Goal: Answer question/provide support

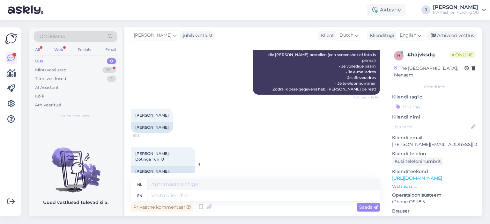
scroll to position [354, 0]
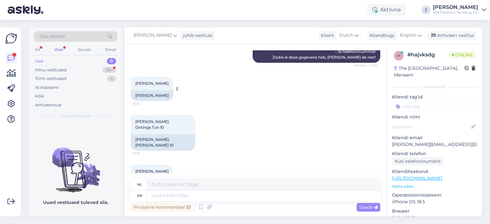
drag, startPoint x: 150, startPoint y: 95, endPoint x: 173, endPoint y: 95, distance: 22.7
click at [173, 95] on div "[PERSON_NAME]" at bounding box center [152, 95] width 42 height 11
click at [165, 95] on div "[PERSON_NAME]" at bounding box center [152, 95] width 42 height 11
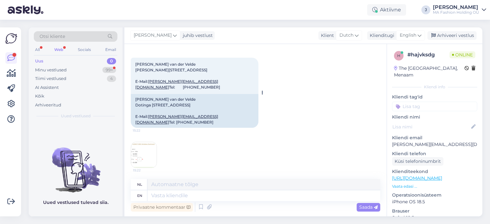
scroll to position [545, 0]
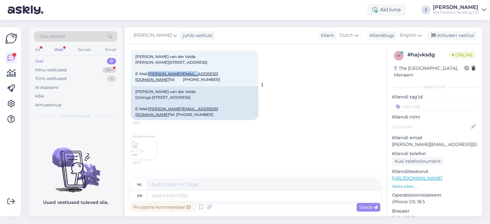
drag, startPoint x: 193, startPoint y: 91, endPoint x: 149, endPoint y: 92, distance: 43.7
click at [149, 86] on div "[PERSON_NAME] van der Velde [PERSON_NAME][STREET_ADDRESS] E-Mail: [PERSON_NAME]…" at bounding box center [195, 68] width 128 height 36
copy link "[PERSON_NAME][EMAIL_ADDRESS][DOMAIN_NAME]"
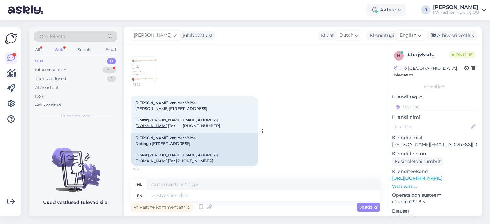
scroll to position [800, 0]
click at [187, 196] on textarea at bounding box center [263, 195] width 233 height 11
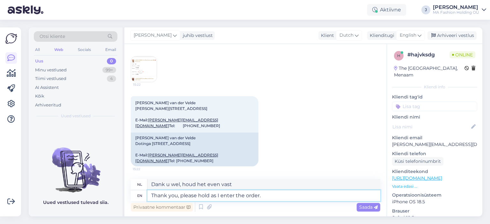
type textarea "Thank you, please hold as I enter the order."
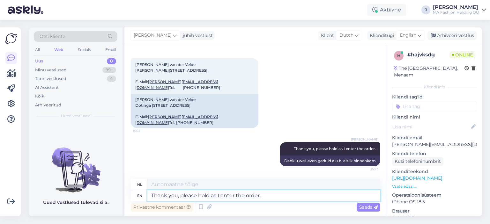
scroll to position [839, 0]
drag, startPoint x: 175, startPoint y: 89, endPoint x: 145, endPoint y: 89, distance: 29.4
click at [145, 94] on div "[PERSON_NAME] van der Velde Dotinga [STREET_ADDRESS] E-Mail: [PERSON_NAME][EMAI…" at bounding box center [195, 111] width 128 height 34
copy div "[PERSON_NAME]"
drag, startPoint x: 180, startPoint y: 123, endPoint x: 143, endPoint y: 124, distance: 36.7
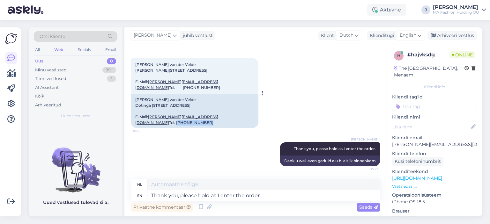
click at [143, 124] on div "[PERSON_NAME] van der Velde Dotinga [STREET_ADDRESS] E-Mail: [PERSON_NAME][EMAI…" at bounding box center [195, 111] width 128 height 34
copy div "0031624981747"
drag, startPoint x: 168, startPoint y: 93, endPoint x: 135, endPoint y: 93, distance: 33.8
click at [135, 94] on div "[PERSON_NAME] van der Velde Dotinga [STREET_ADDRESS] E-Mail: [PERSON_NAME][EMAI…" at bounding box center [195, 111] width 128 height 34
copy div "Dotinga Tun 10"
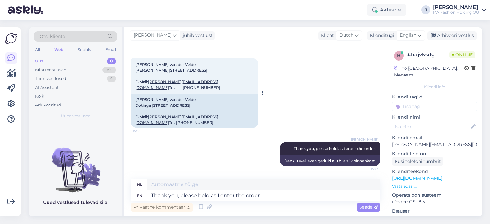
click at [142, 100] on div "[PERSON_NAME] van der Velde Dotinga [STREET_ADDRESS] E-Mail: [PERSON_NAME][EMAI…" at bounding box center [195, 111] width 128 height 34
copy div "9035EW"
click at [156, 101] on div "[PERSON_NAME] van der Velde Dotinga [STREET_ADDRESS] E-Mail: [PERSON_NAME][EMAI…" at bounding box center [195, 111] width 128 height 34
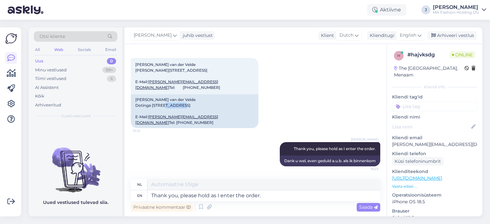
copy div "Dronrijp"
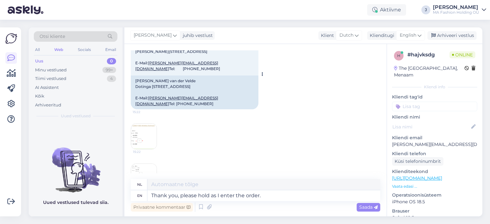
scroll to position [552, 0]
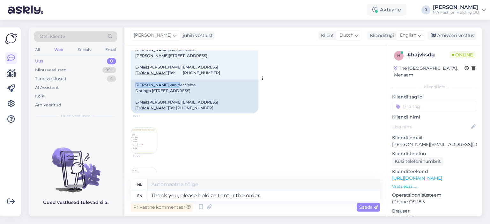
drag, startPoint x: 174, startPoint y: 100, endPoint x: 135, endPoint y: 98, distance: 38.3
click at [135, 98] on div "[PERSON_NAME] van der Velde Dotinga [STREET_ADDRESS] E-Mail: [PERSON_NAME][EMAI…" at bounding box center [195, 97] width 128 height 34
copy div "[PERSON_NAME]"
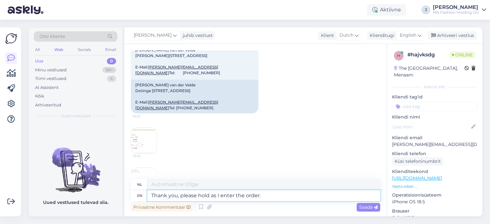
click at [170, 195] on textarea "Thank you, please hold as I enter the order." at bounding box center [263, 195] width 233 height 11
type textarea "T"
type textarea "h"
paste textarea "[URL][DOMAIN_NAME]"
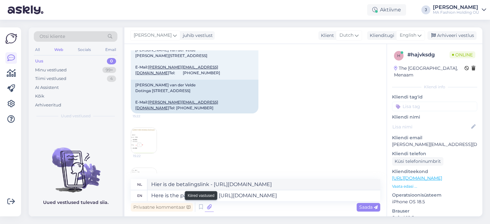
click at [209, 208] on icon at bounding box center [209, 208] width 9 height 10
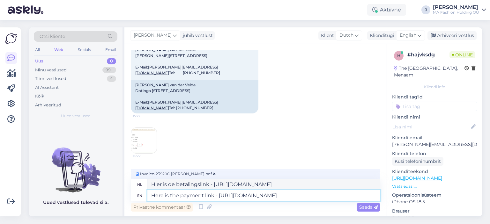
click at [151, 196] on textarea "Here is the payment link - [URL][DOMAIN_NAME]" at bounding box center [263, 195] width 233 height 11
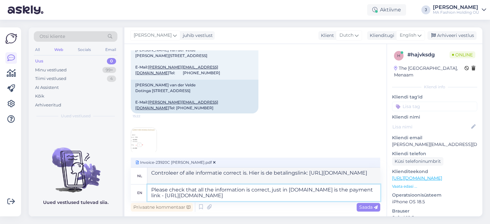
type textarea "Please check that all the information is correct, just in case. Here is the pay…"
